Goal: Transaction & Acquisition: Book appointment/travel/reservation

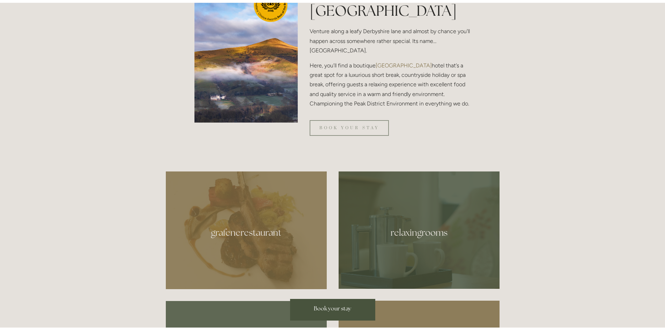
scroll to position [279, 0]
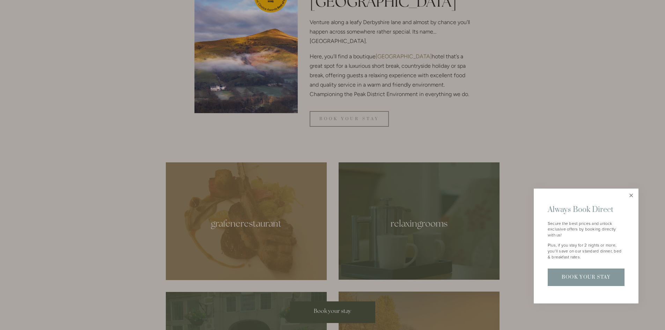
click at [630, 195] on link "Close" at bounding box center [631, 196] width 12 height 12
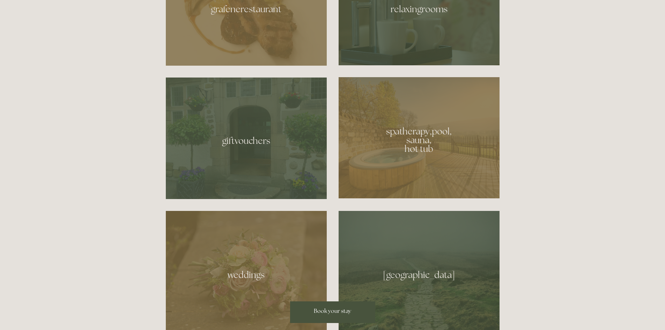
scroll to position [489, 0]
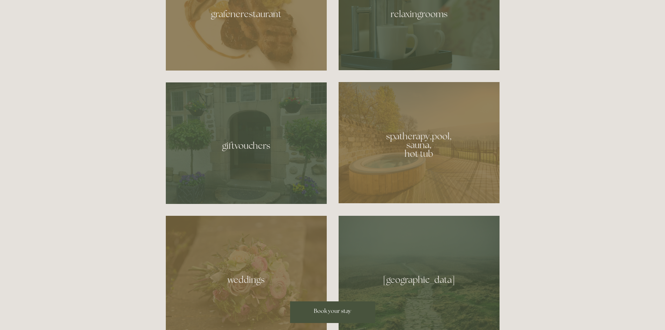
click at [415, 162] on div at bounding box center [419, 142] width 161 height 121
click at [419, 159] on div at bounding box center [419, 142] width 161 height 121
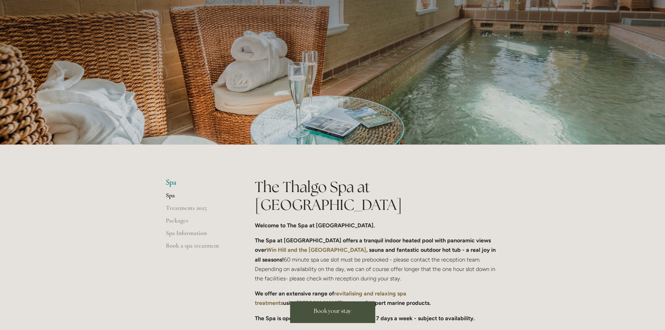
scroll to position [105, 0]
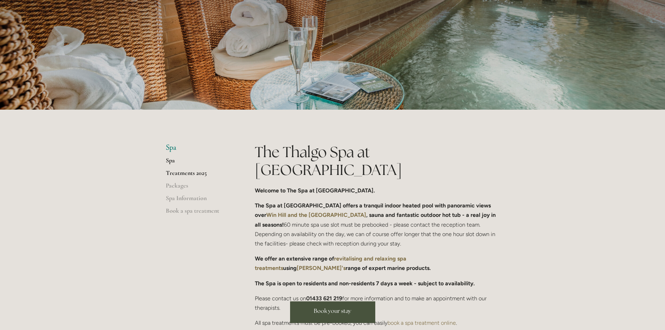
click at [183, 175] on link "Treatments 2025" at bounding box center [199, 175] width 67 height 13
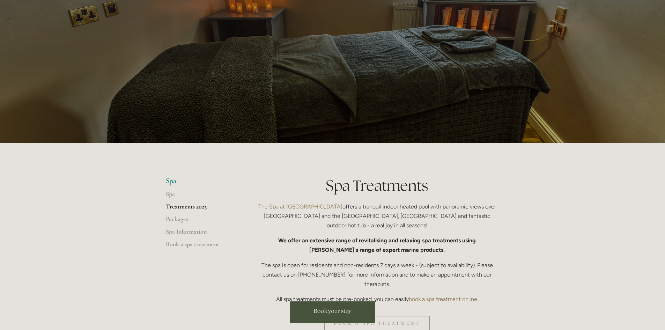
scroll to position [70, 0]
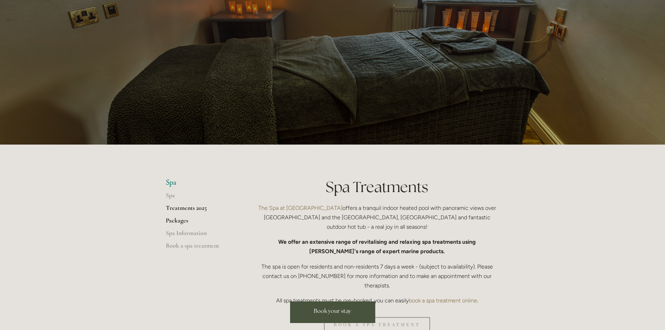
click at [178, 219] on link "Packages" at bounding box center [199, 222] width 67 height 13
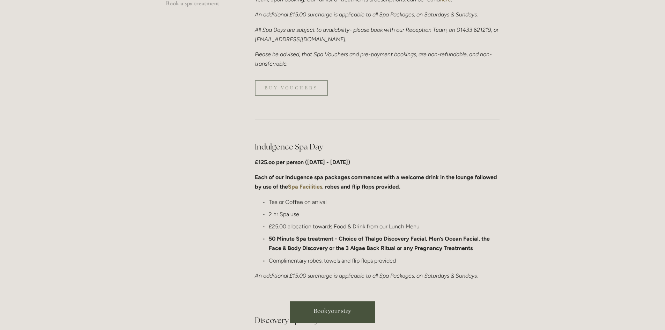
scroll to position [175, 0]
